Goal: Transaction & Acquisition: Book appointment/travel/reservation

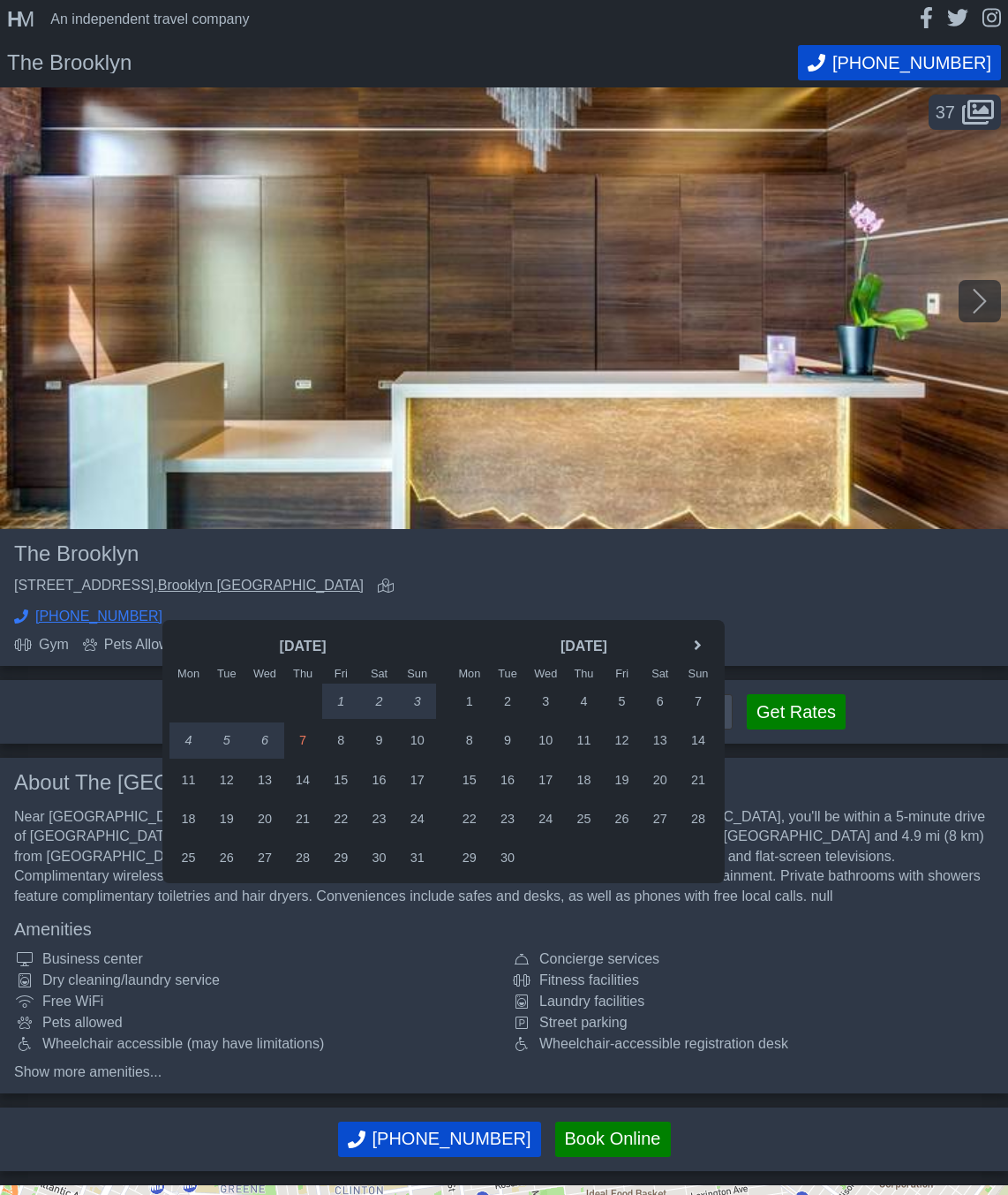
click at [363, 577] on link "Brooklyn NY" at bounding box center [261, 585] width 206 height 15
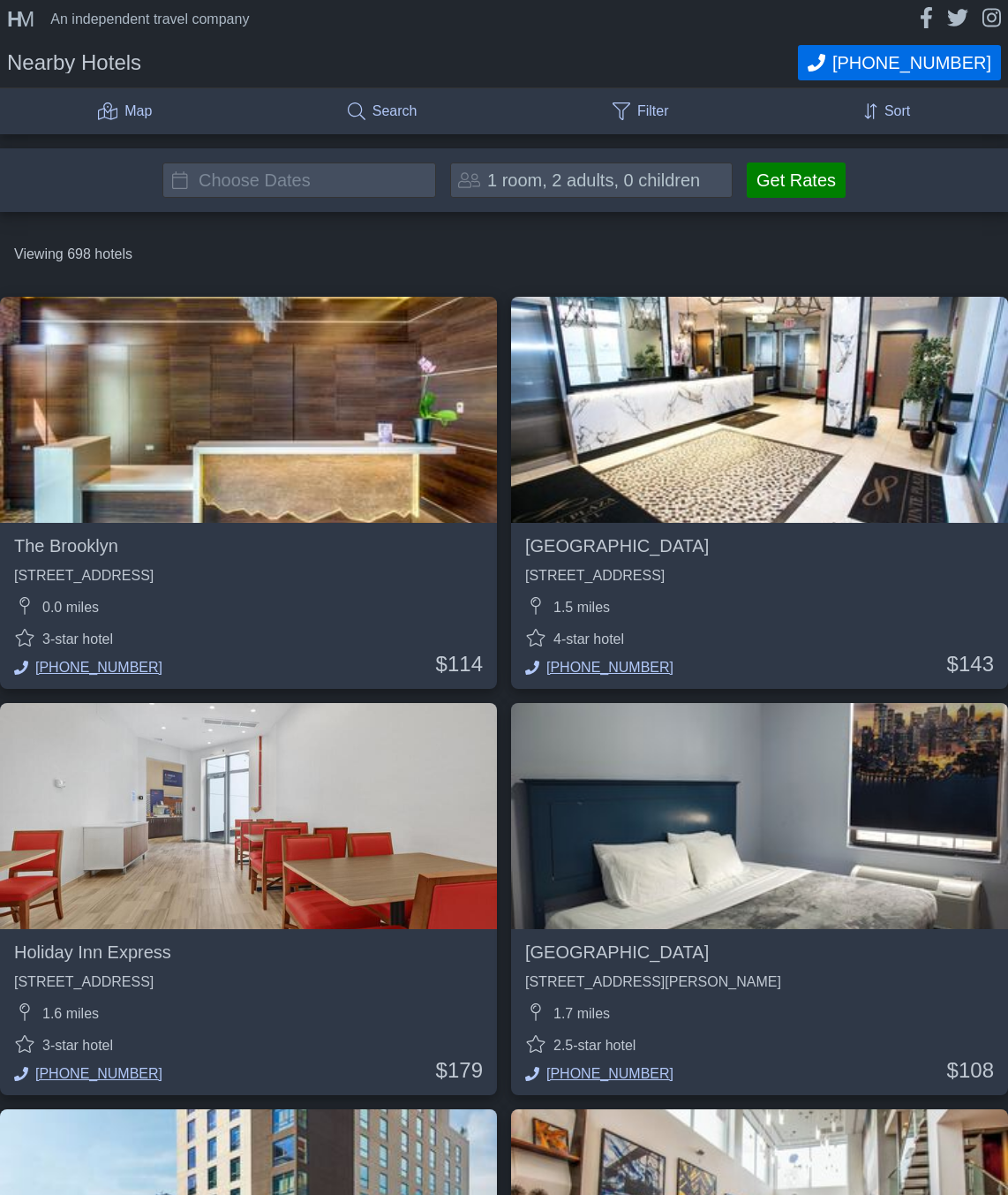
click at [248, 247] on div "Viewing 698 hotels" at bounding box center [504, 254] width 1008 height 56
click at [274, 191] on input "text" at bounding box center [299, 180] width 274 height 36
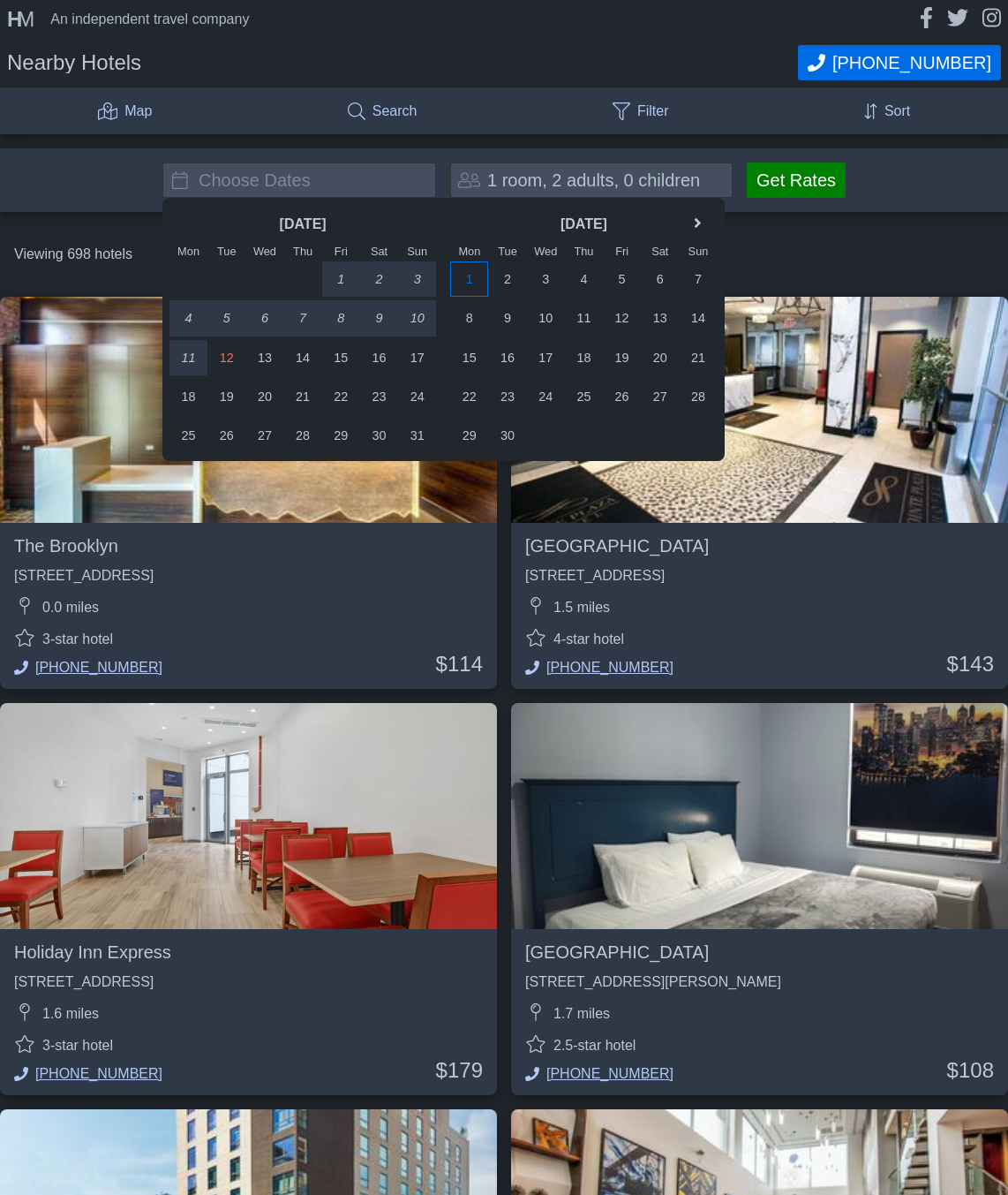
click at [470, 281] on div "1" at bounding box center [469, 279] width 38 height 36
type input "[DATE] - [DATE]"
click at [520, 278] on div "2" at bounding box center [507, 279] width 38 height 36
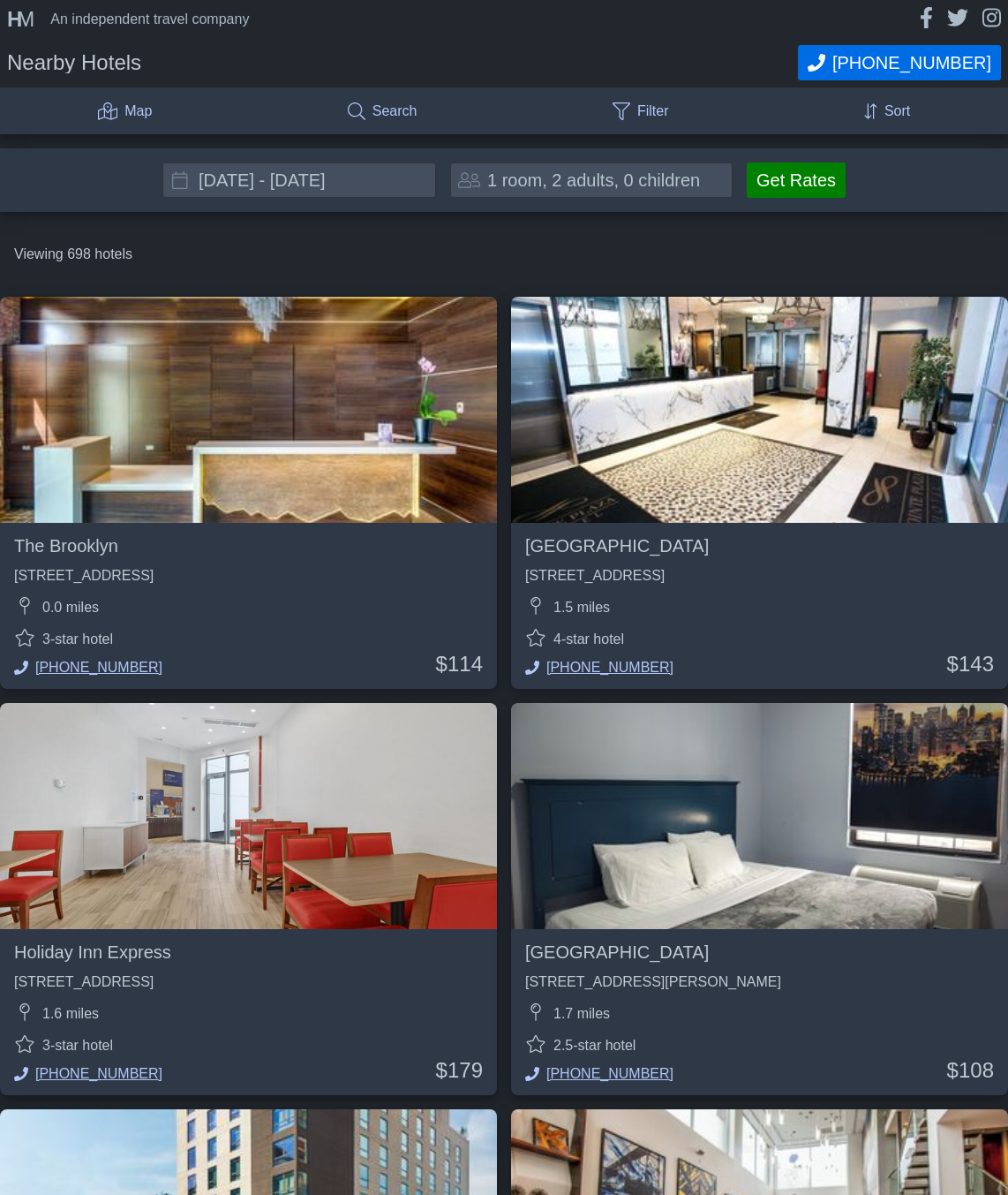
click at [814, 178] on button "Get Rates" at bounding box center [796, 180] width 99 height 36
click at [696, 261] on div "Viewing 639 hotels" at bounding box center [504, 254] width 1008 height 56
